Goal: Find specific fact: Find specific fact

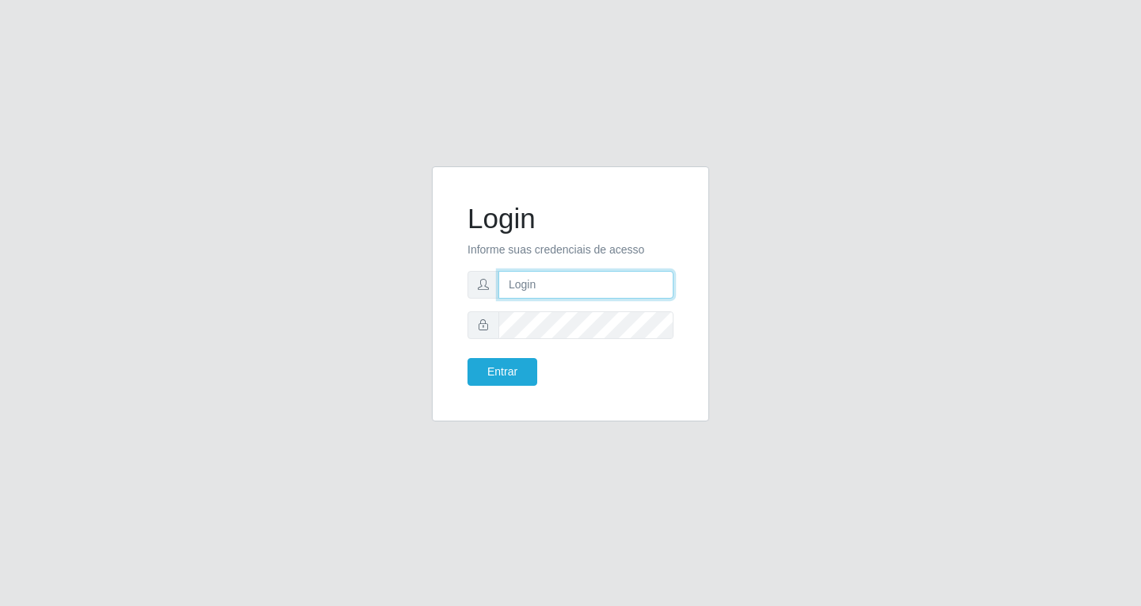
click at [521, 280] on input "text" at bounding box center [585, 285] width 175 height 28
type input "[EMAIL_ADDRESS][DOMAIN_NAME]"
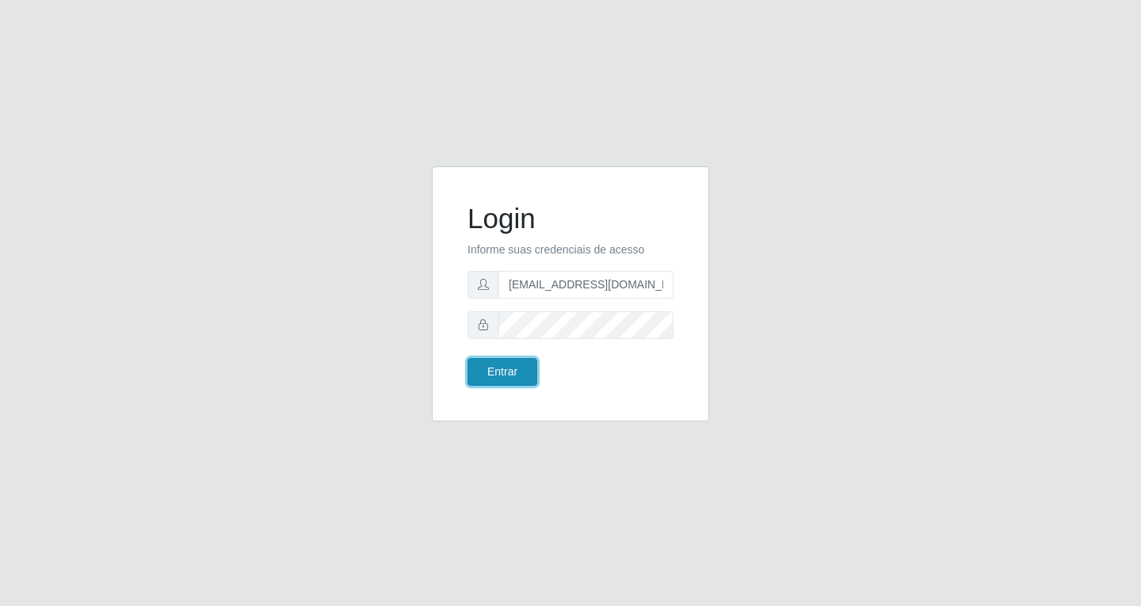
click at [508, 370] on button "Entrar" at bounding box center [502, 372] width 70 height 28
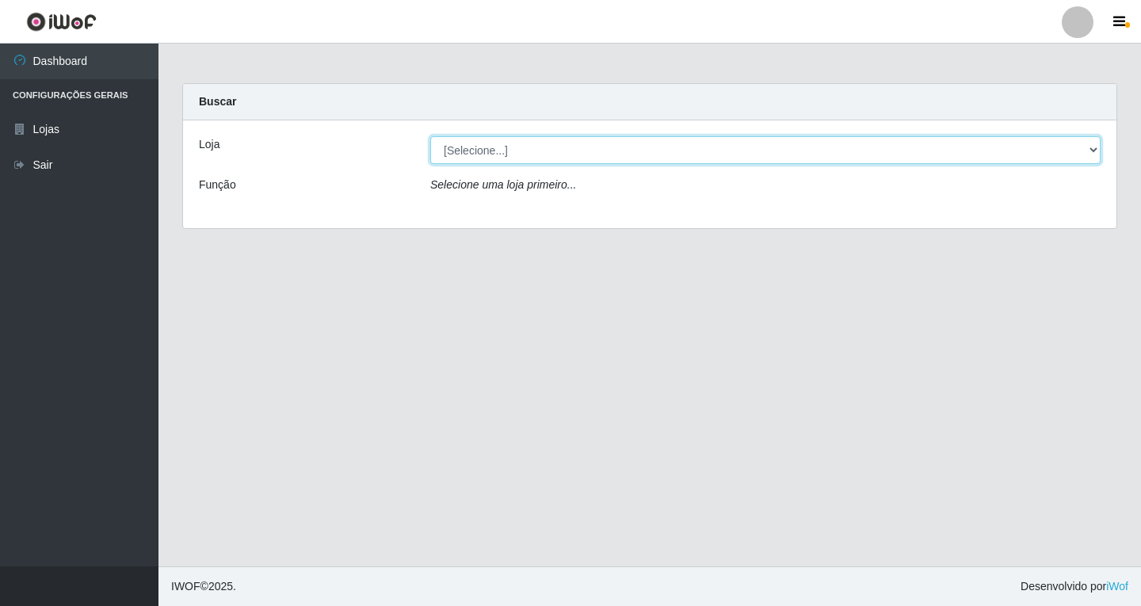
click at [1091, 150] on select "[Selecione...] SuperFácil Atacado - [GEOGRAPHIC_DATA]" at bounding box center [765, 150] width 670 height 28
select select "503"
click at [430, 136] on select "[Selecione...] SuperFácil Atacado - [GEOGRAPHIC_DATA]" at bounding box center [765, 150] width 670 height 28
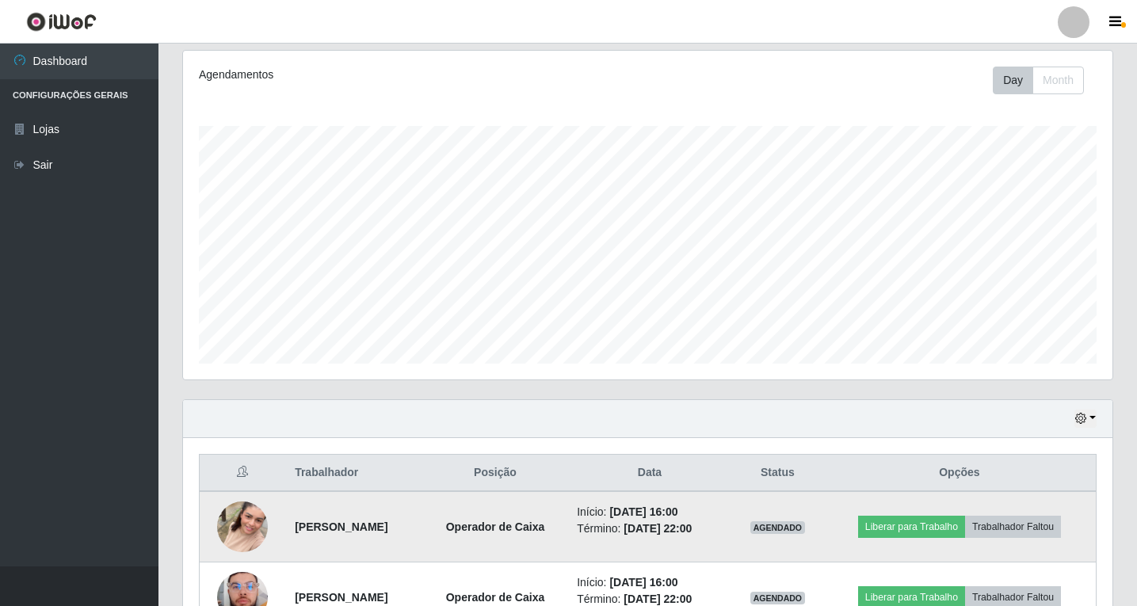
scroll to position [375, 0]
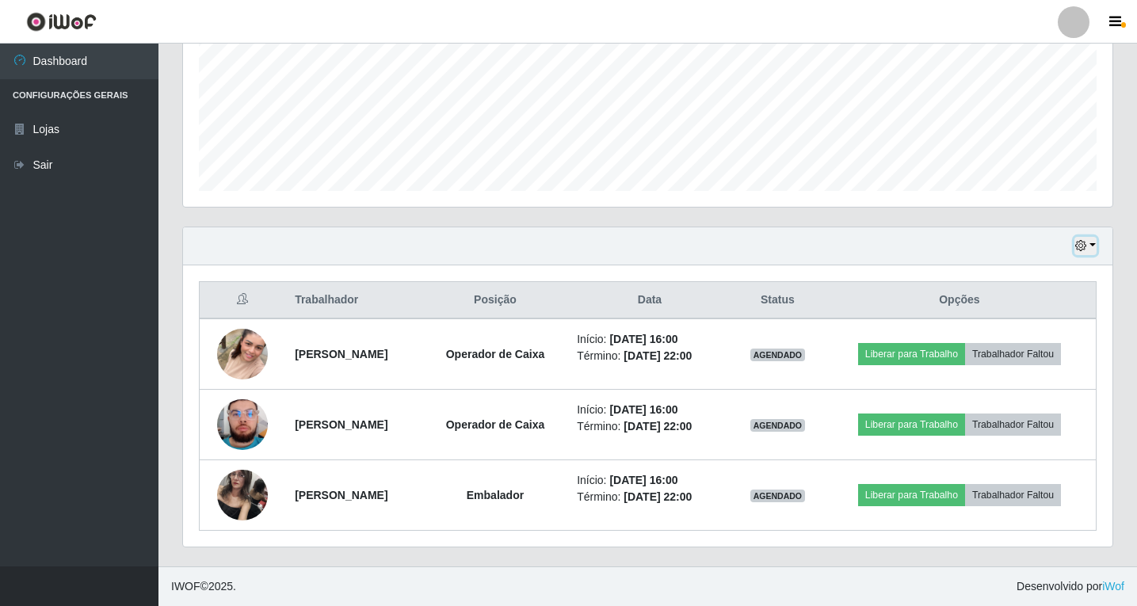
click at [1090, 245] on button "button" at bounding box center [1085, 246] width 22 height 18
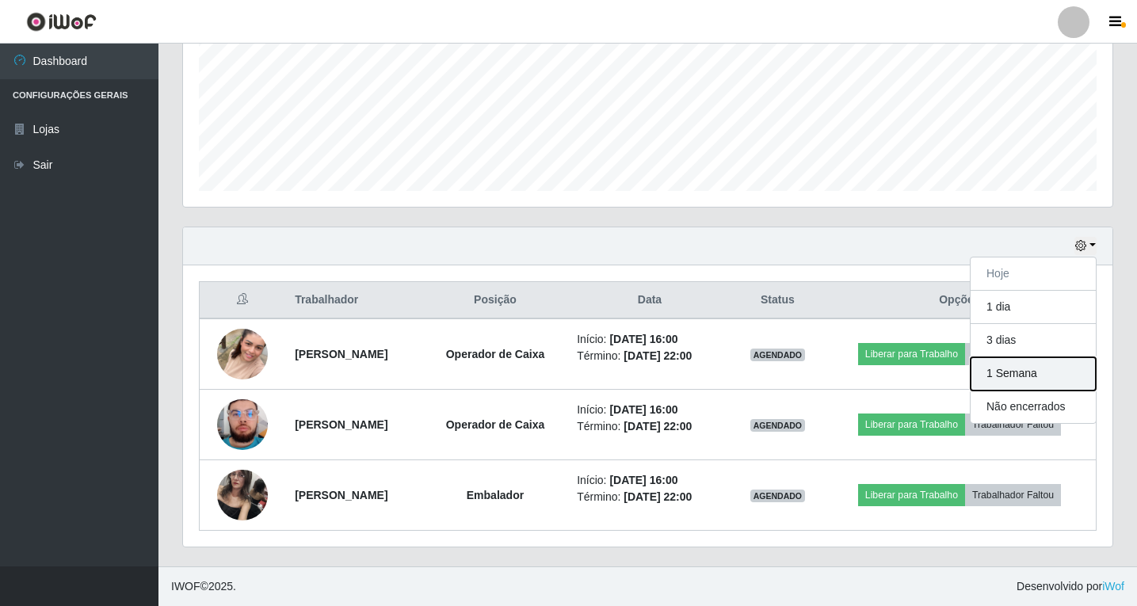
click at [1023, 374] on button "1 Semana" at bounding box center [1032, 373] width 125 height 33
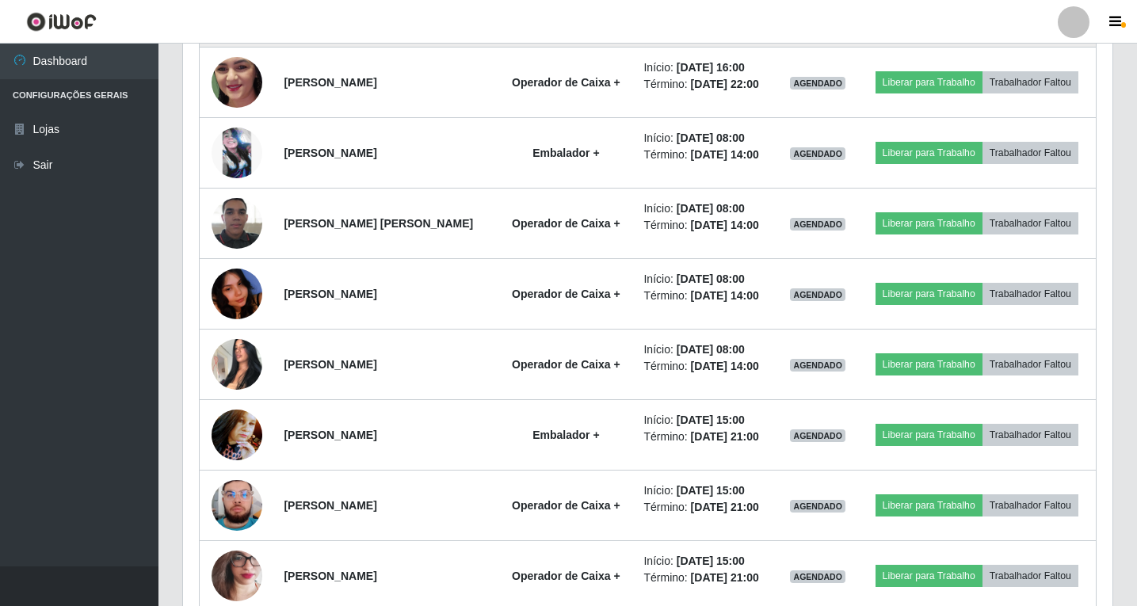
scroll to position [1777, 0]
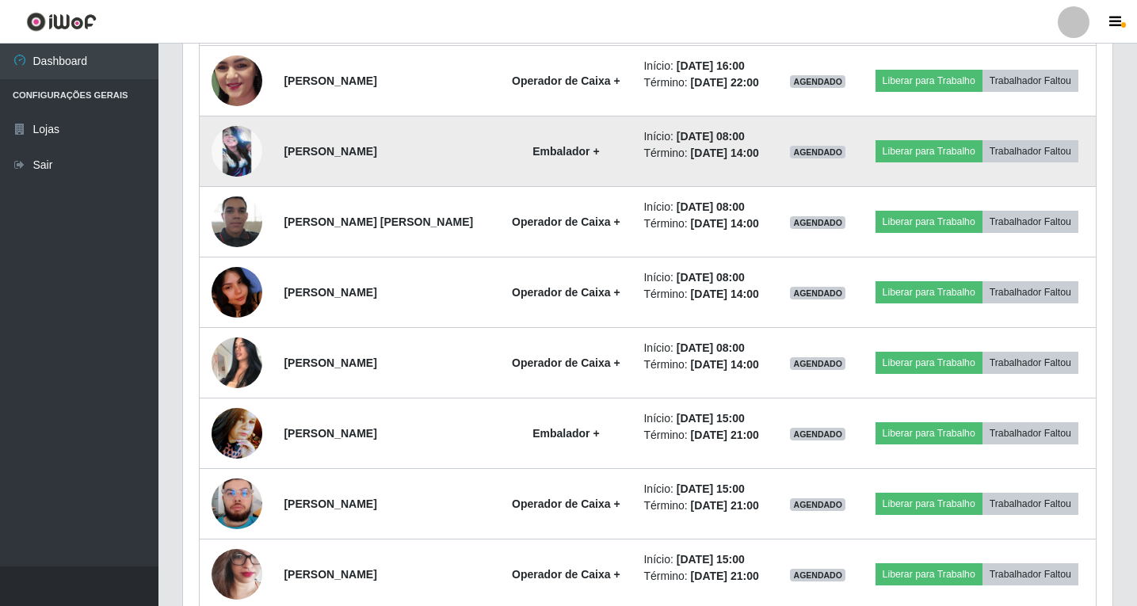
drag, startPoint x: 282, startPoint y: 146, endPoint x: 394, endPoint y: 146, distance: 112.5
drag, startPoint x: 394, startPoint y: 146, endPoint x: 318, endPoint y: 177, distance: 82.1
click at [318, 177] on td "[PERSON_NAME]" at bounding box center [385, 151] width 223 height 70
drag, startPoint x: 283, startPoint y: 150, endPoint x: 411, endPoint y: 150, distance: 128.3
click at [411, 150] on td "[PERSON_NAME]" at bounding box center [385, 151] width 223 height 70
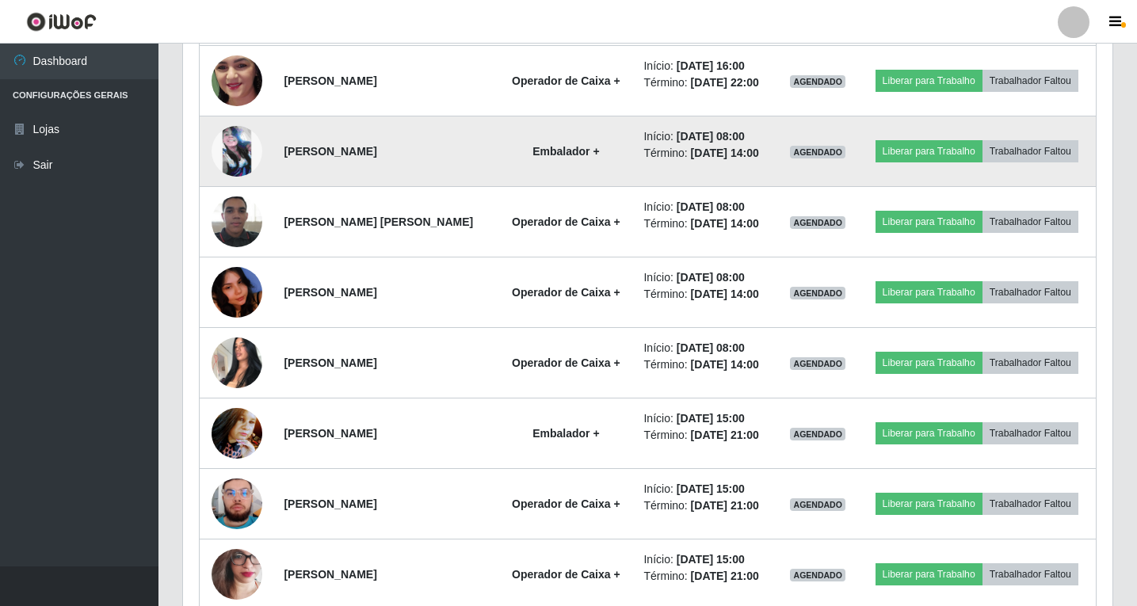
copy strong "[PERSON_NAME]"
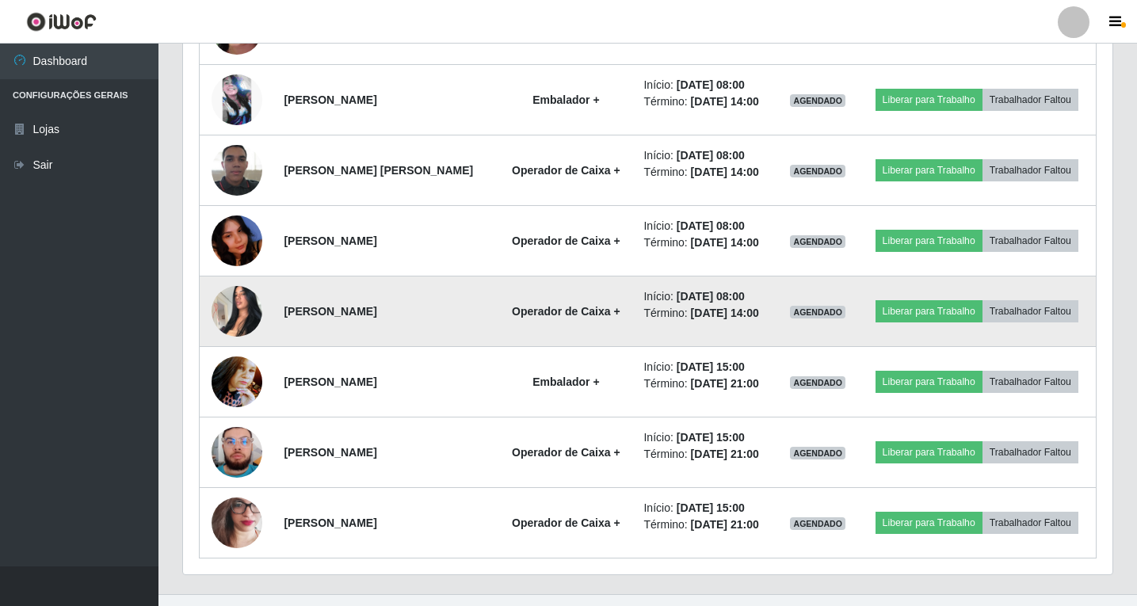
scroll to position [1856, 0]
